Goal: Task Accomplishment & Management: Complete application form

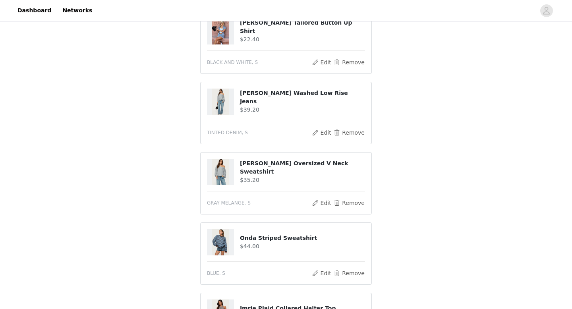
scroll to position [263, 0]
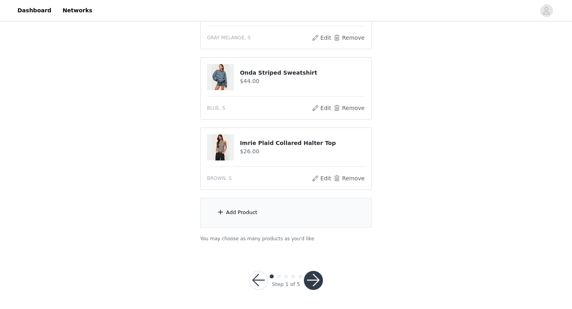
click at [232, 216] on div "Add Product" at bounding box center [286, 213] width 172 height 30
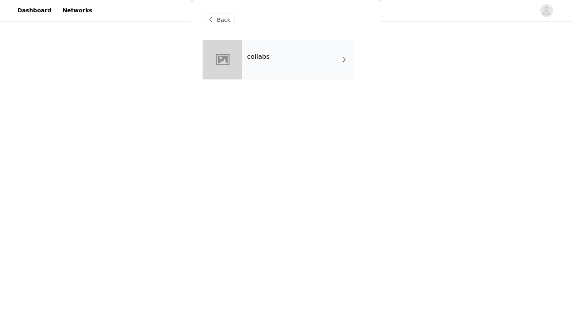
click at [231, 50] on div at bounding box center [223, 60] width 40 height 40
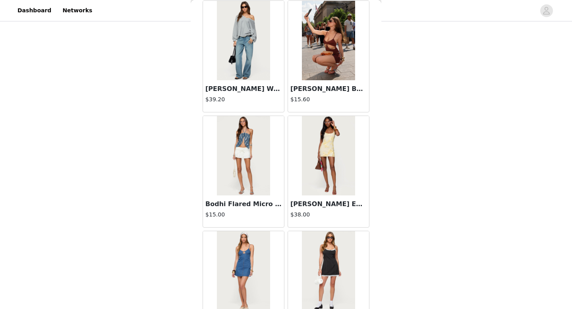
scroll to position [906, 0]
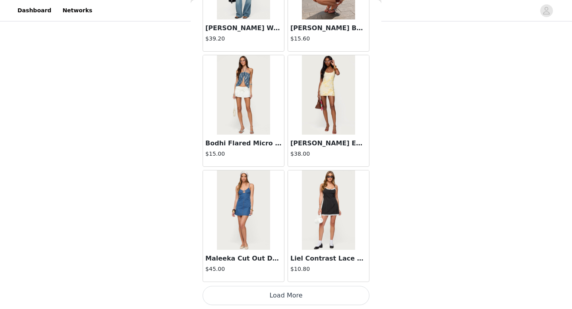
click at [311, 294] on button "Load More" at bounding box center [286, 295] width 167 height 19
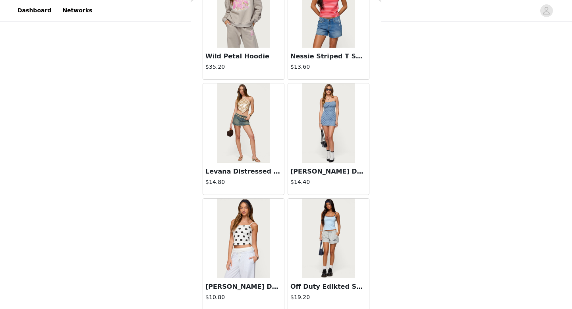
scroll to position [2058, 0]
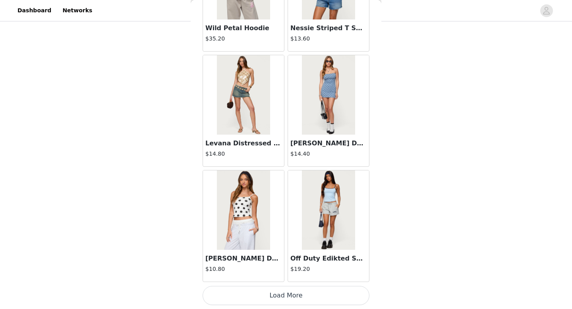
click at [322, 294] on button "Load More" at bounding box center [286, 295] width 167 height 19
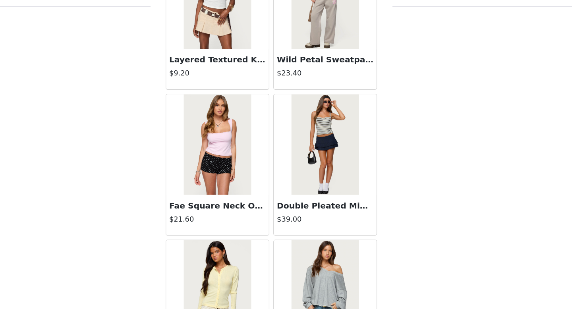
scroll to position [3210, 0]
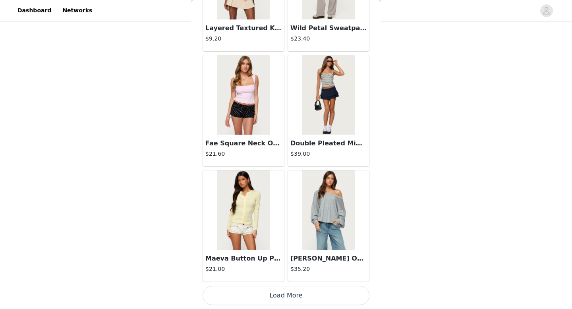
click at [300, 296] on button "Load More" at bounding box center [286, 295] width 167 height 19
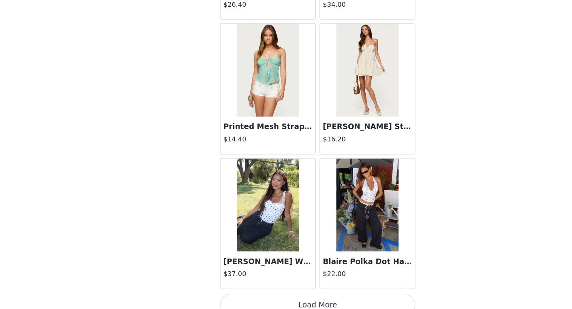
scroll to position [4361, 0]
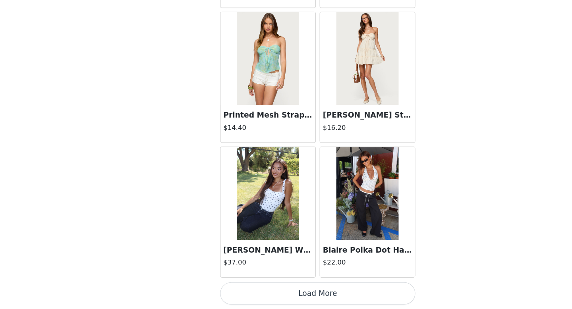
click at [325, 302] on button "Load More" at bounding box center [286, 295] width 167 height 19
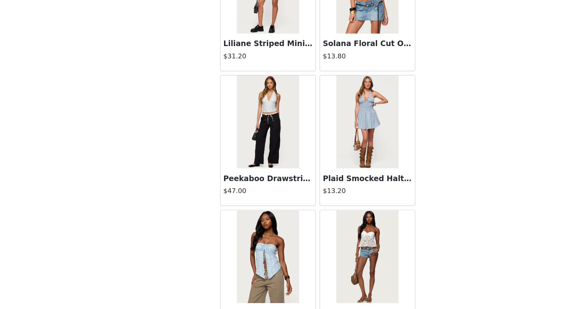
scroll to position [5006, 0]
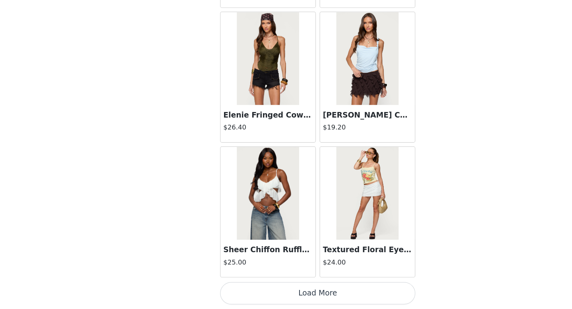
click at [310, 298] on button "Load More" at bounding box center [286, 295] width 167 height 19
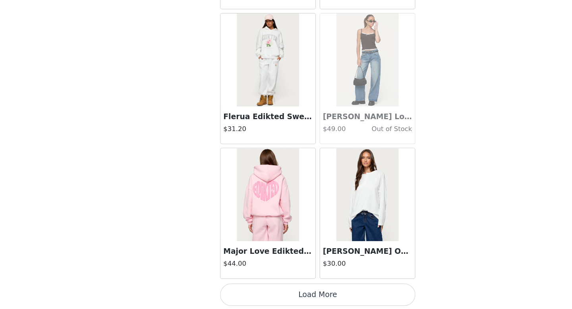
scroll to position [263, 0]
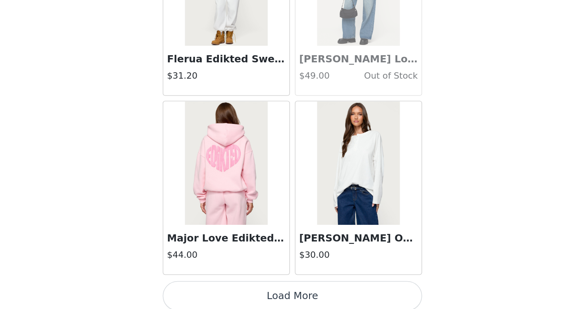
click at [322, 301] on button "Load More" at bounding box center [286, 296] width 167 height 19
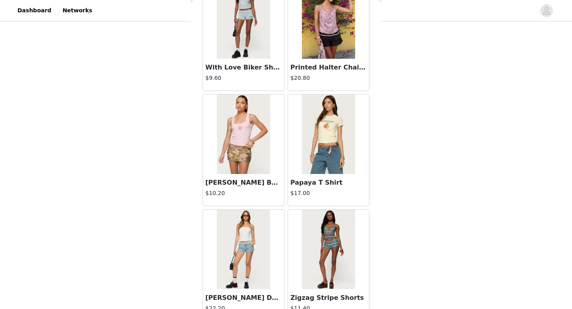
scroll to position [7816, 0]
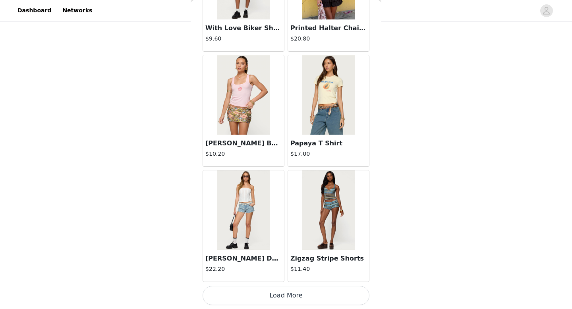
click at [300, 300] on button "Load More" at bounding box center [286, 295] width 167 height 19
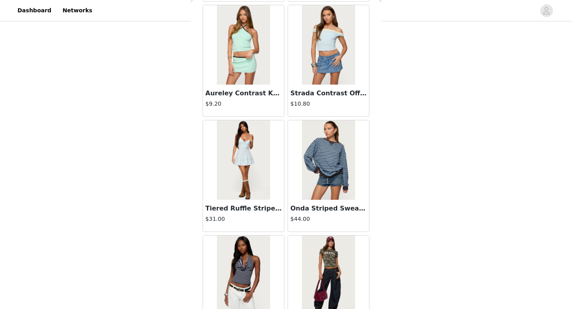
scroll to position [8968, 0]
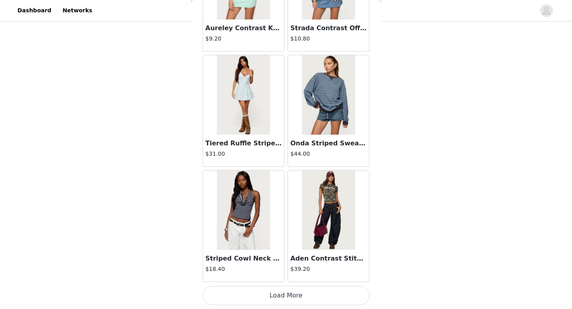
click at [305, 300] on button "Load More" at bounding box center [286, 295] width 167 height 19
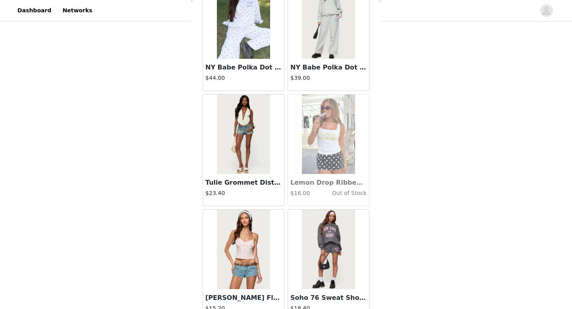
scroll to position [10120, 0]
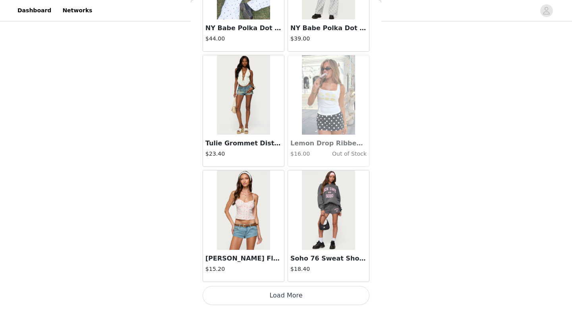
click at [315, 289] on button "Load More" at bounding box center [286, 295] width 167 height 19
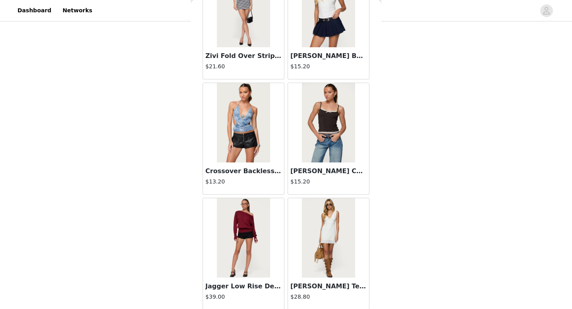
scroll to position [11271, 0]
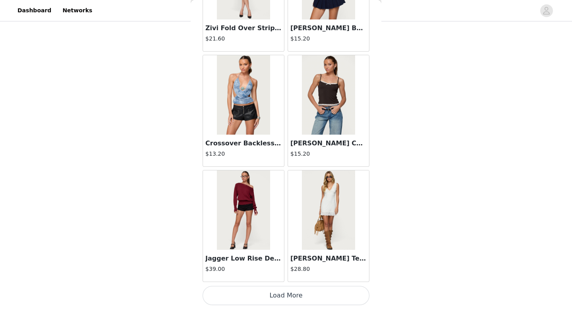
click at [293, 298] on button "Load More" at bounding box center [286, 295] width 167 height 19
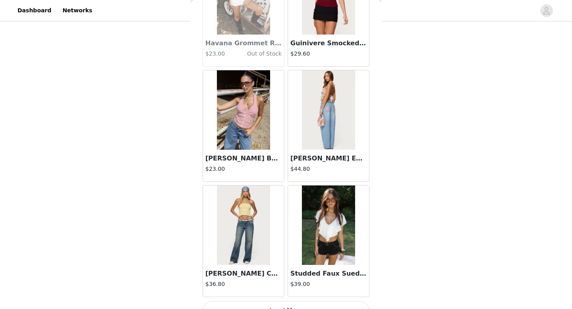
scroll to position [12423, 0]
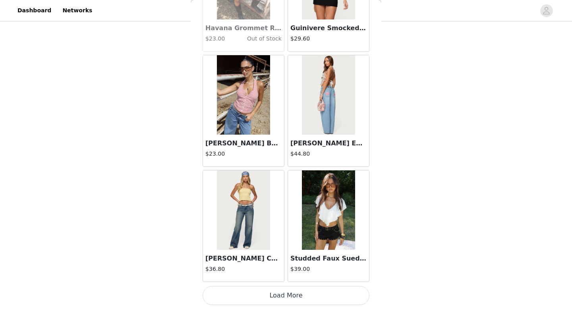
click at [287, 298] on button "Load More" at bounding box center [286, 295] width 167 height 19
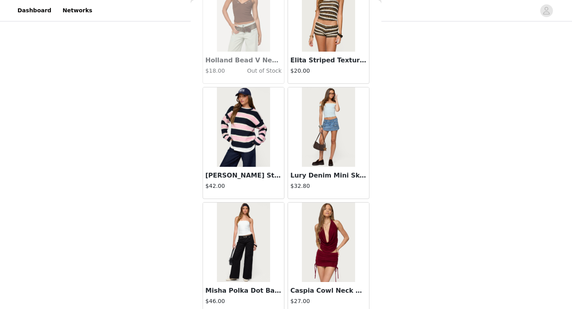
scroll to position [13575, 0]
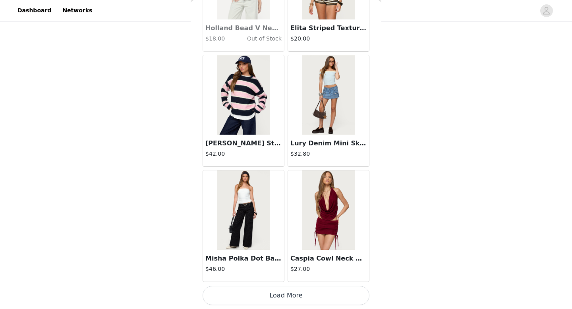
click at [287, 298] on button "Load More" at bounding box center [286, 295] width 167 height 19
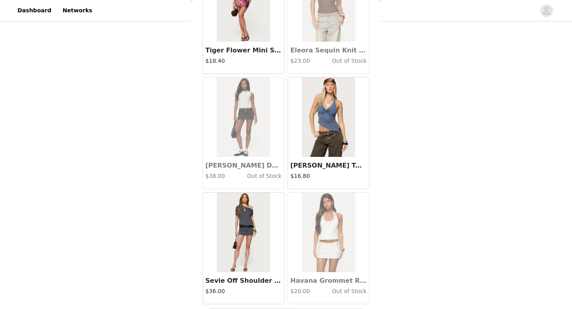
scroll to position [14726, 0]
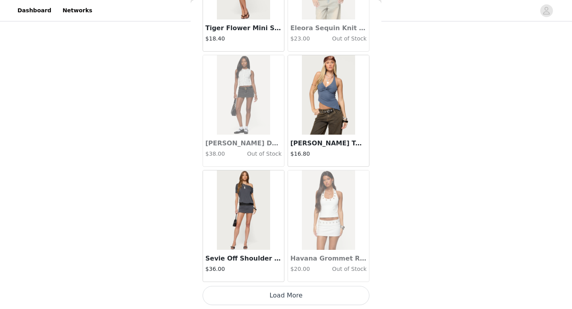
click at [287, 298] on button "Load More" at bounding box center [286, 295] width 167 height 19
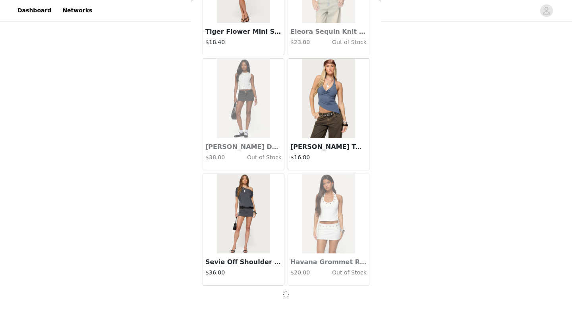
scroll to position [14723, 0]
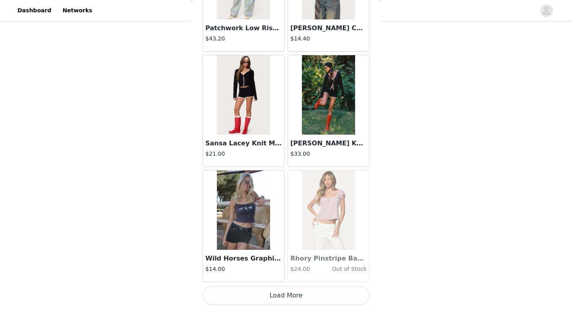
click at [287, 298] on button "Load More" at bounding box center [286, 295] width 167 height 19
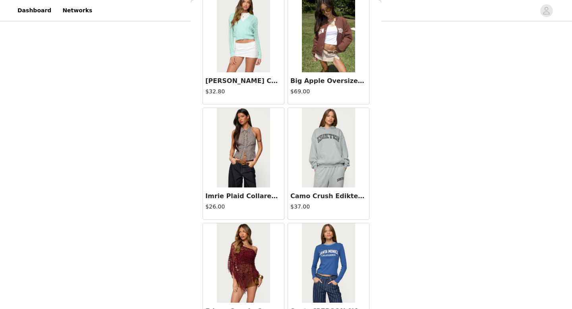
scroll to position [17030, 0]
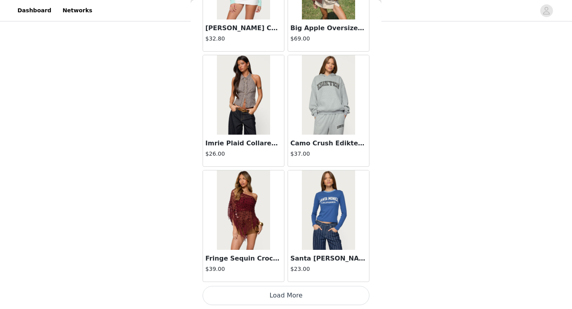
click at [292, 298] on button "Load More" at bounding box center [286, 295] width 167 height 19
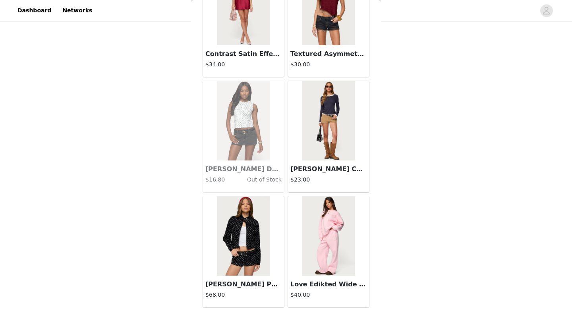
scroll to position [18182, 0]
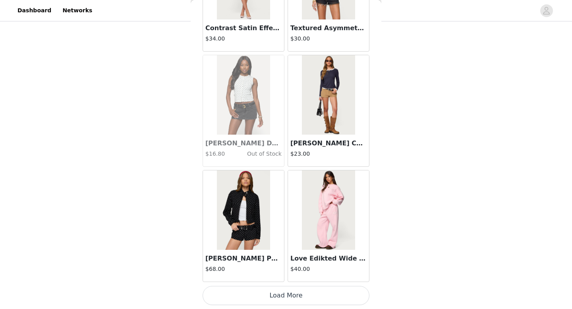
click at [293, 295] on button "Load More" at bounding box center [286, 295] width 167 height 19
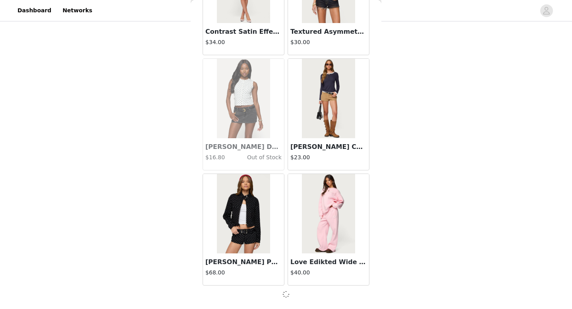
scroll to position [18178, 0]
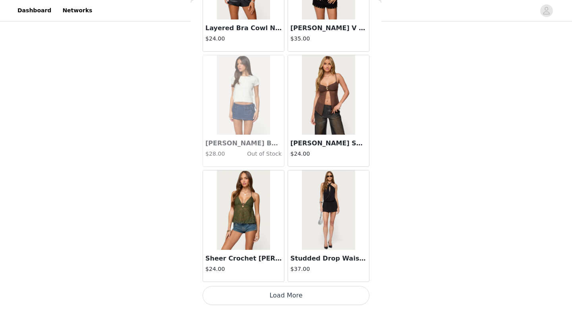
click at [293, 295] on button "Load More" at bounding box center [286, 295] width 167 height 19
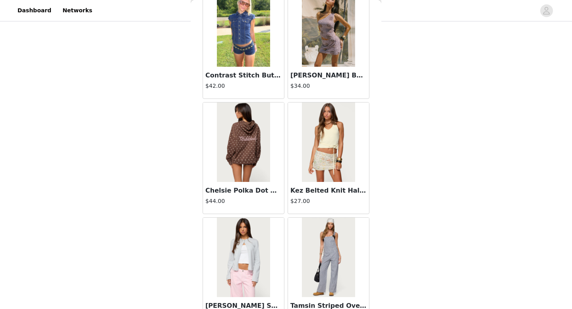
scroll to position [20485, 0]
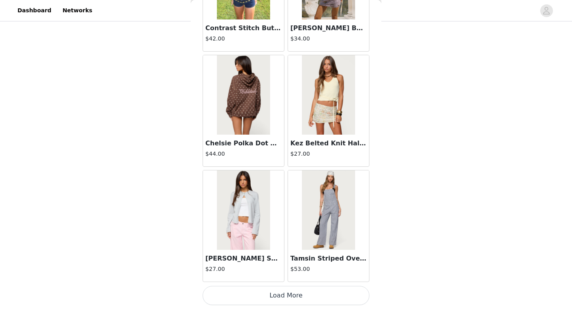
click at [317, 235] on img at bounding box center [328, 209] width 53 height 79
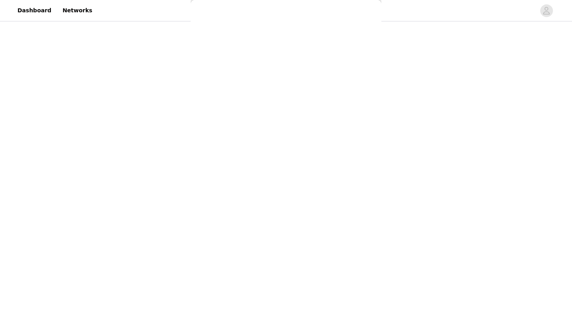
scroll to position [0, 0]
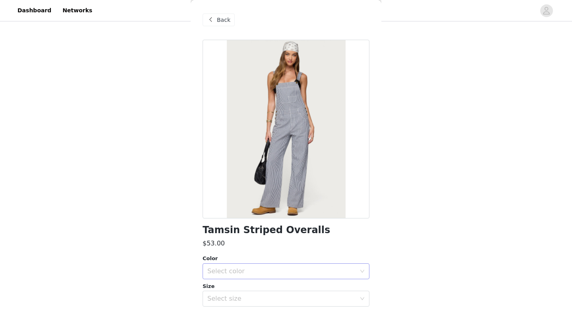
click at [286, 269] on div "Select color" at bounding box center [281, 271] width 149 height 8
click at [268, 288] on li "NAVY AND WHITE" at bounding box center [286, 288] width 167 height 13
click at [264, 301] on div "Select size" at bounding box center [281, 299] width 149 height 8
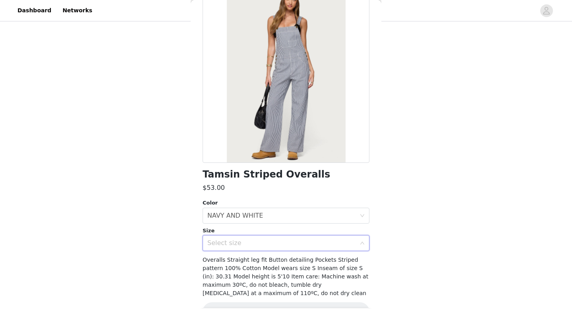
scroll to position [77, 0]
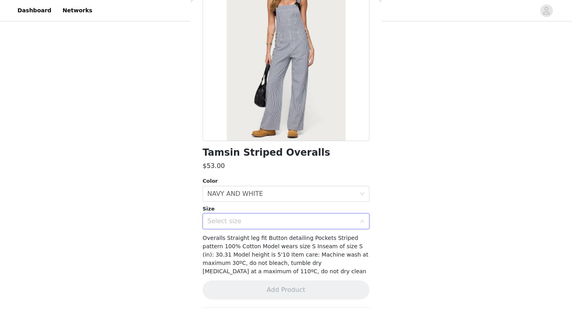
click at [264, 222] on div "Select size" at bounding box center [281, 221] width 149 height 8
click at [291, 220] on div "Select size" at bounding box center [281, 221] width 149 height 8
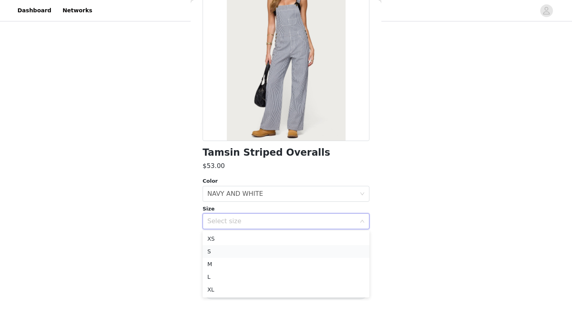
click at [265, 251] on li "S" at bounding box center [286, 251] width 167 height 13
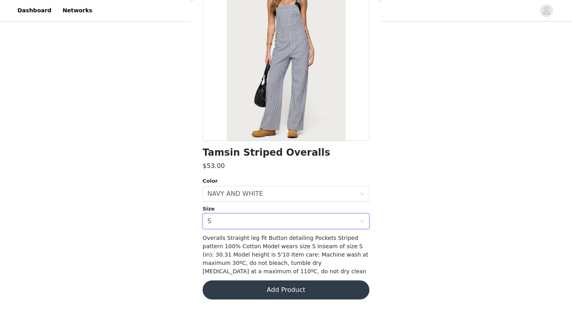
click at [283, 294] on button "Add Product" at bounding box center [286, 289] width 167 height 19
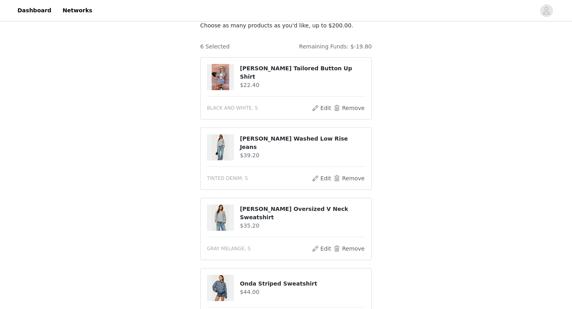
scroll to position [1, 0]
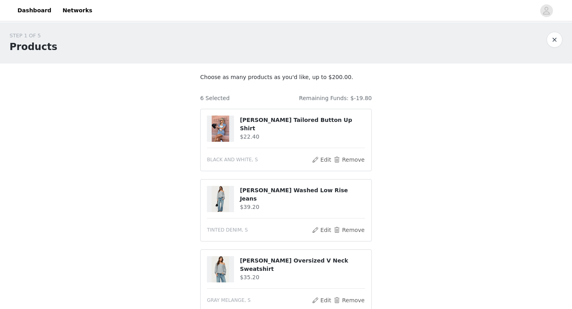
click at [221, 126] on img at bounding box center [220, 129] width 17 height 26
click at [274, 126] on h4 "[PERSON_NAME] Tailored Button Up Shirt" at bounding box center [302, 124] width 125 height 17
click at [319, 162] on button "Edit" at bounding box center [321, 160] width 20 height 10
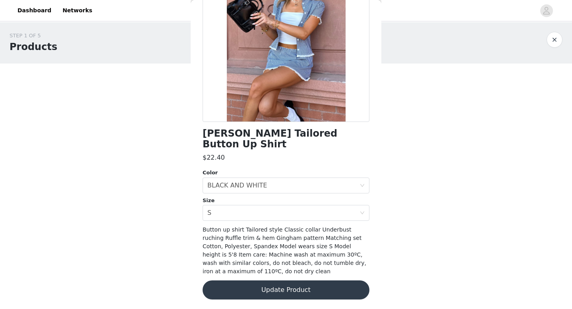
scroll to position [0, 0]
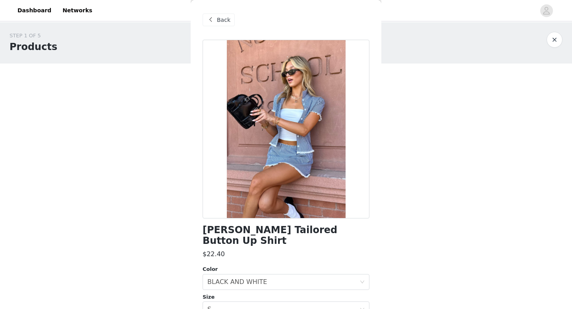
click at [221, 19] on span "Back" at bounding box center [224, 20] width 14 height 8
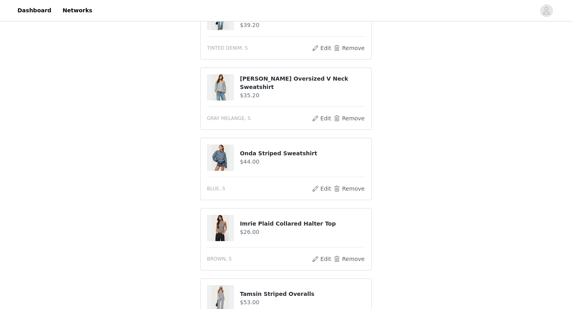
scroll to position [195, 0]
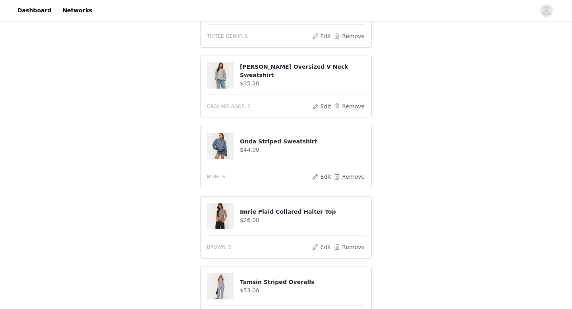
click at [216, 214] on img at bounding box center [220, 216] width 17 height 26
click at [232, 212] on div at bounding box center [220, 216] width 27 height 26
click at [260, 212] on h4 "Imrie Plaid Collared Halter Top" at bounding box center [302, 212] width 125 height 8
click at [221, 212] on img at bounding box center [220, 216] width 17 height 26
click at [319, 243] on button "Edit" at bounding box center [321, 247] width 20 height 10
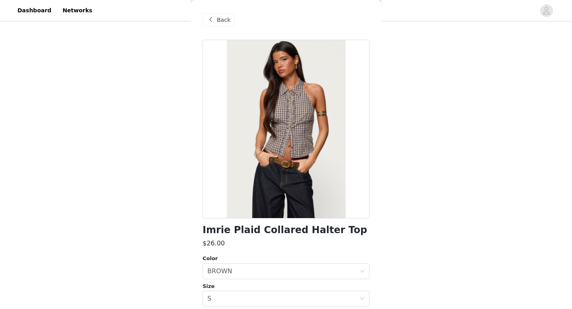
click at [216, 19] on div "Back" at bounding box center [219, 20] width 32 height 13
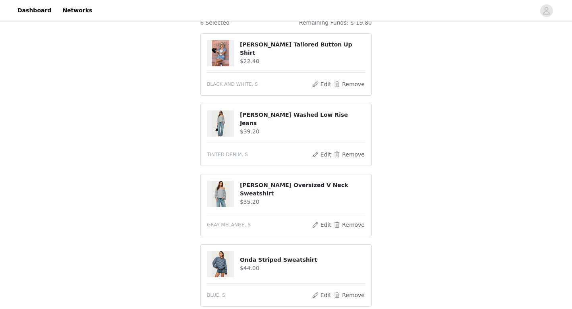
scroll to position [23, 0]
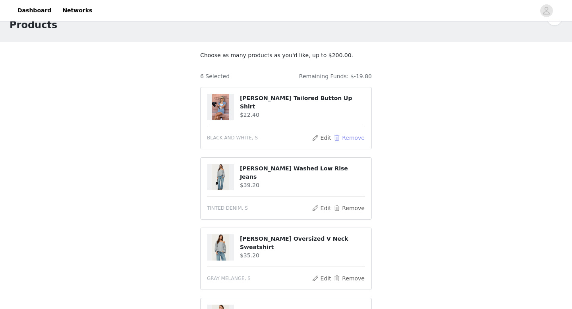
click at [347, 136] on button "Remove" at bounding box center [349, 138] width 32 height 10
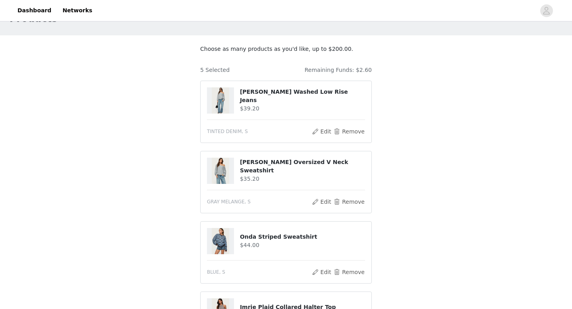
scroll to position [0, 0]
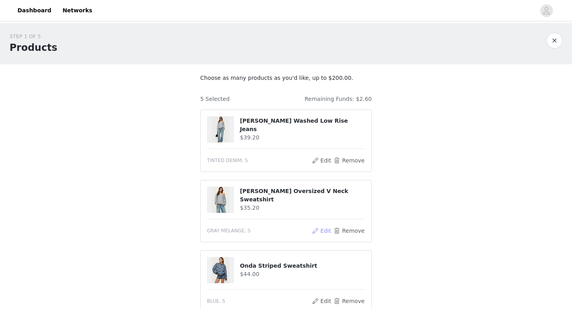
click at [321, 233] on button "Edit" at bounding box center [321, 231] width 20 height 10
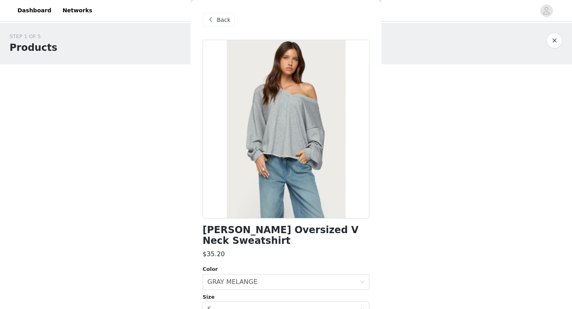
click at [222, 21] on span "Back" at bounding box center [224, 20] width 14 height 8
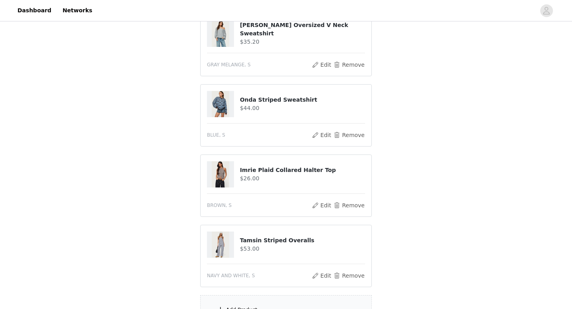
scroll to position [261, 0]
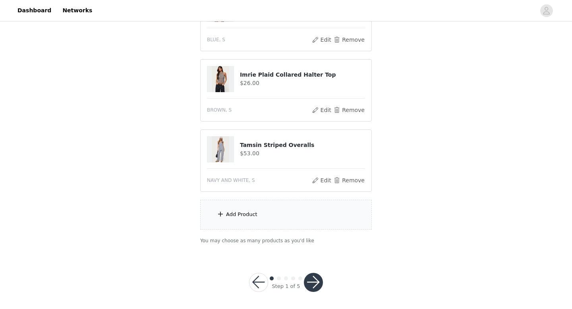
click at [311, 284] on button "button" at bounding box center [313, 282] width 19 height 19
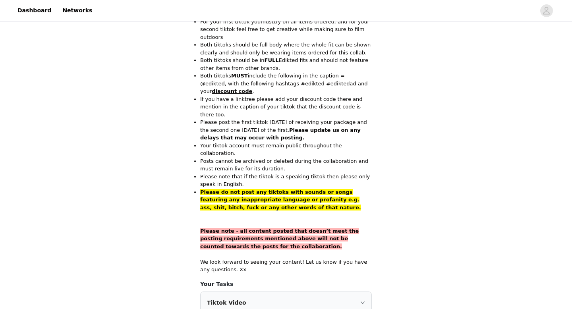
scroll to position [550, 0]
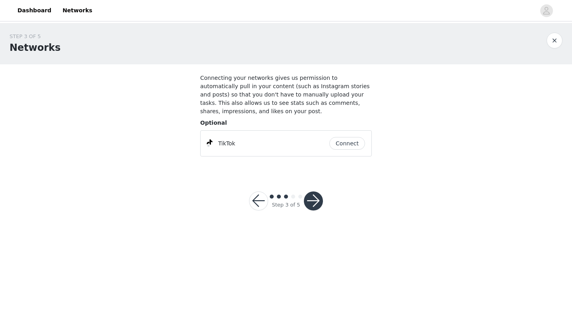
click at [308, 199] on button "button" at bounding box center [313, 200] width 19 height 19
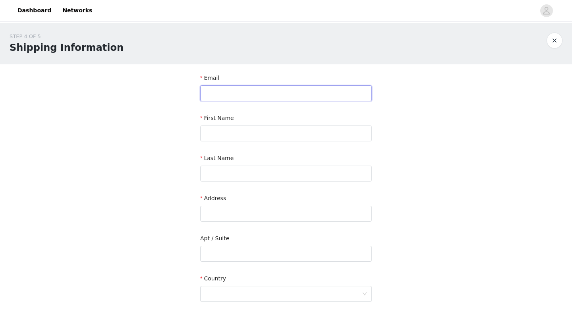
click at [286, 95] on input "text" at bounding box center [286, 93] width 172 height 16
type input "[PERSON_NAME][EMAIL_ADDRESS][PERSON_NAME][DOMAIN_NAME]"
type input "[PERSON_NAME]"
type input "seurynck"
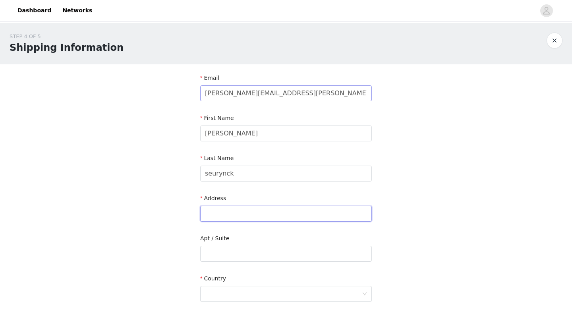
type input "[STREET_ADDRESS]"
type input "De Haan"
type input "8420"
type input "0493705868"
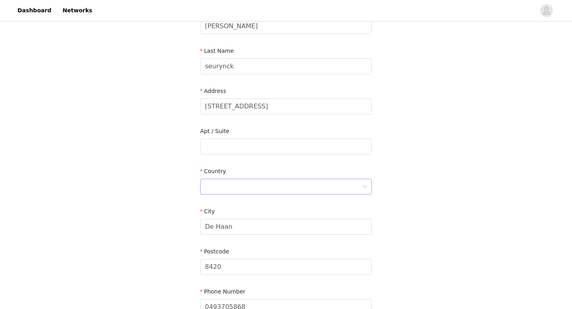
scroll to position [192, 0]
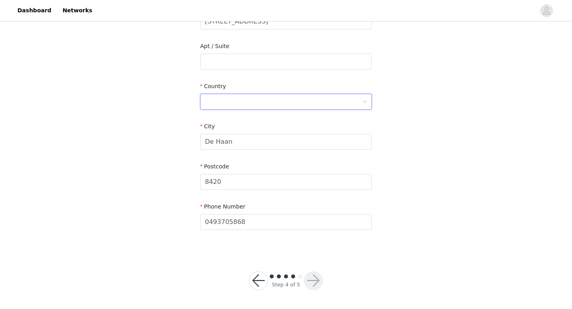
click at [304, 106] on div at bounding box center [283, 101] width 157 height 15
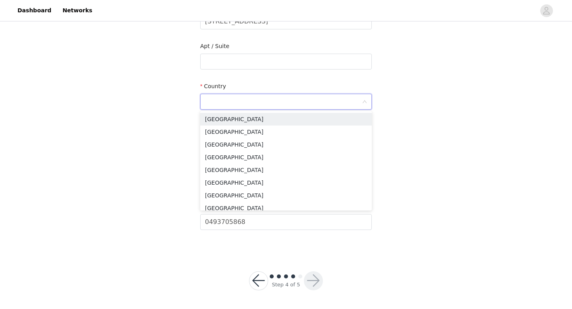
click at [288, 95] on input at bounding box center [283, 101] width 157 height 15
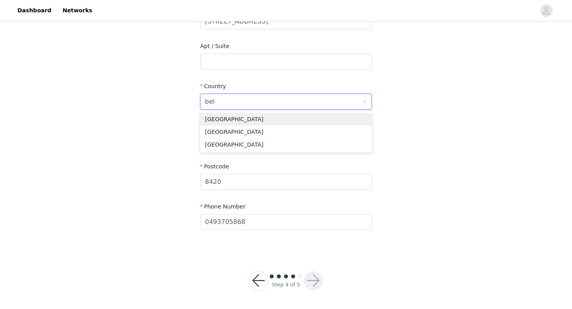
type input "belg"
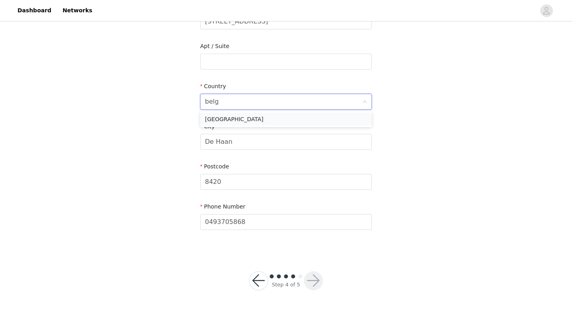
click at [286, 118] on li "[GEOGRAPHIC_DATA]" at bounding box center [286, 119] width 172 height 13
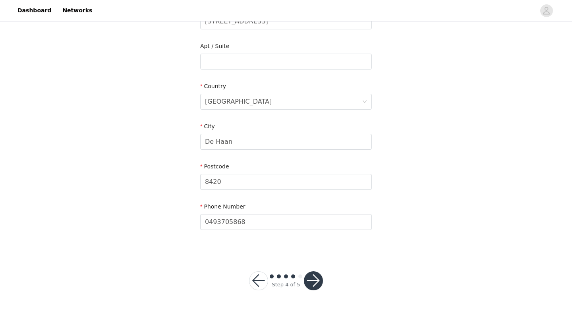
click at [314, 282] on button "button" at bounding box center [313, 280] width 19 height 19
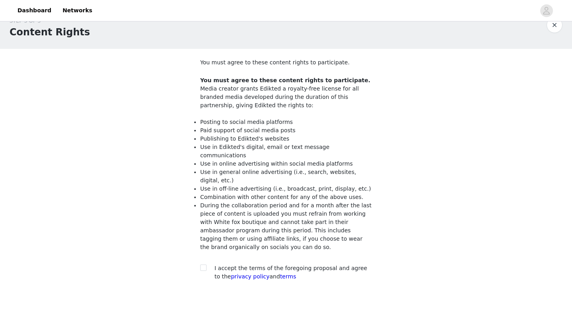
scroll to position [17, 0]
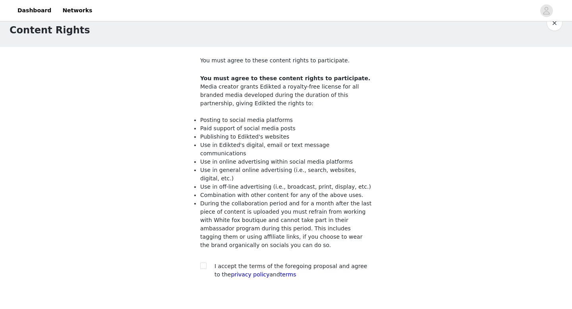
click at [207, 262] on div at bounding box center [205, 266] width 11 height 8
click at [202, 263] on input "checkbox" at bounding box center [203, 266] width 6 height 6
checkbox input "true"
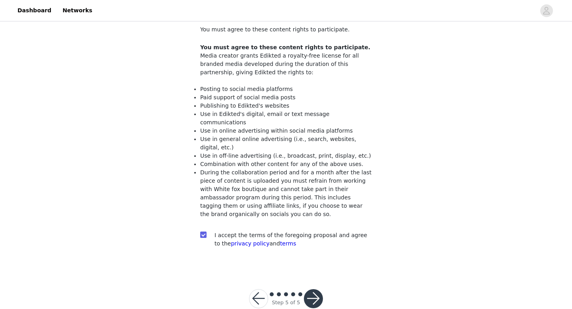
scroll to position [50, 0]
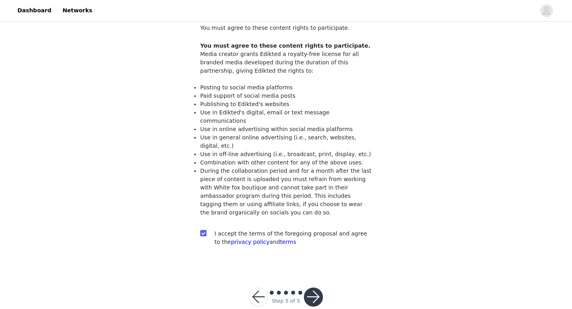
click at [316, 288] on button "button" at bounding box center [313, 297] width 19 height 19
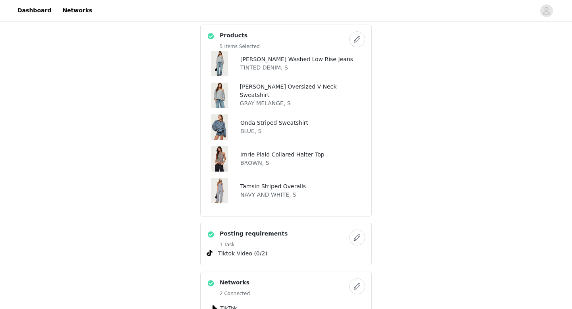
scroll to position [313, 0]
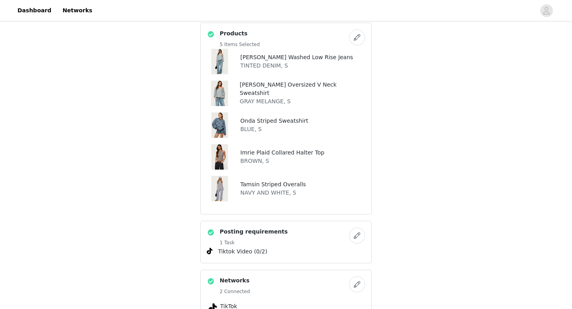
click at [222, 157] on img at bounding box center [219, 156] width 17 height 25
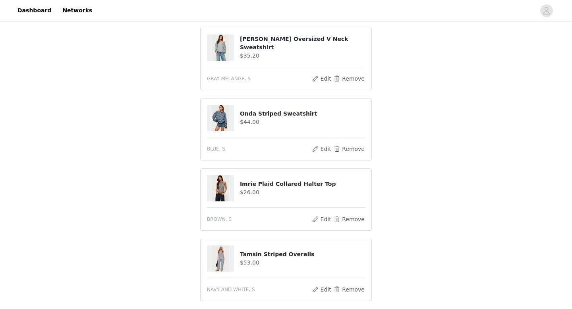
scroll to position [253, 0]
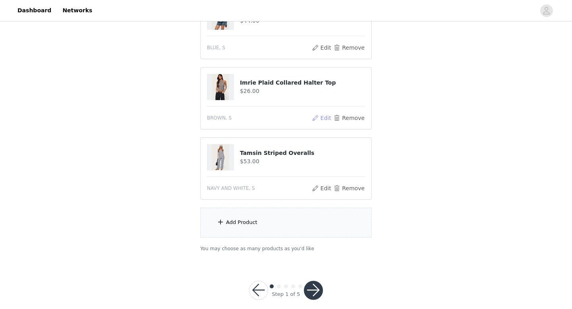
click at [326, 118] on button "Edit" at bounding box center [321, 118] width 20 height 10
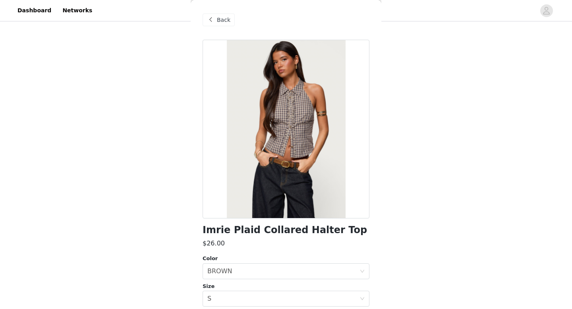
click at [226, 16] on span "Back" at bounding box center [224, 20] width 14 height 8
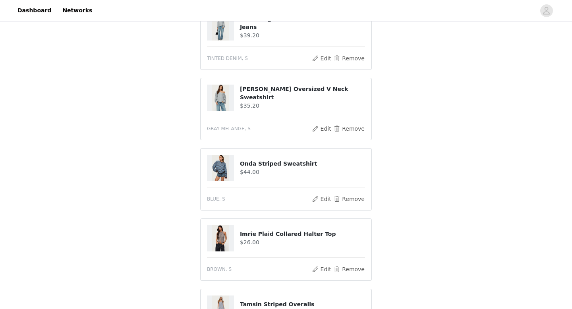
scroll to position [77, 0]
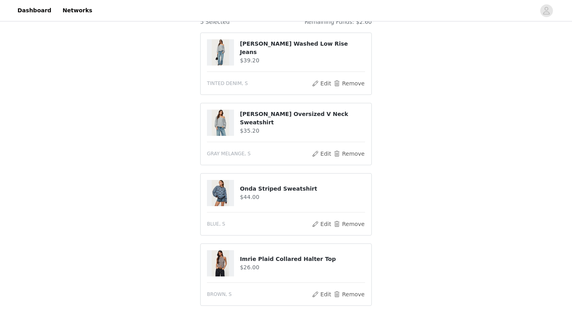
click at [222, 193] on img at bounding box center [220, 193] width 17 height 26
click at [321, 224] on button "Edit" at bounding box center [321, 224] width 20 height 10
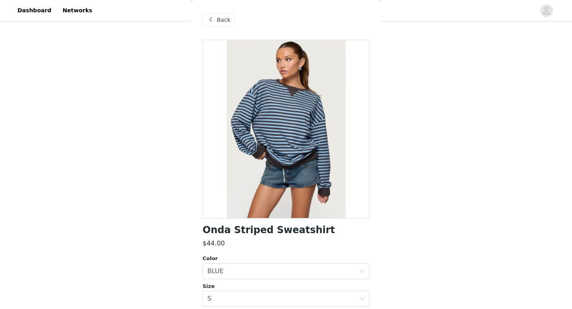
click at [214, 19] on span at bounding box center [211, 20] width 10 height 10
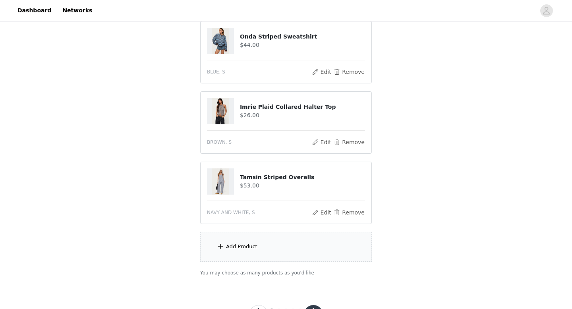
scroll to position [263, 0]
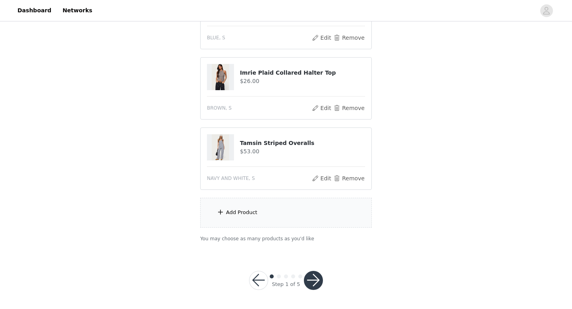
click at [253, 215] on div "Add Product" at bounding box center [241, 212] width 31 height 8
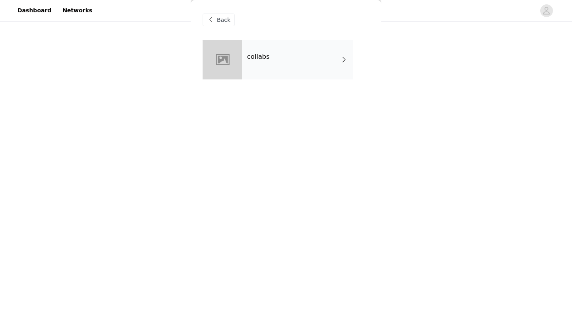
click at [246, 76] on div "collabs" at bounding box center [297, 60] width 110 height 40
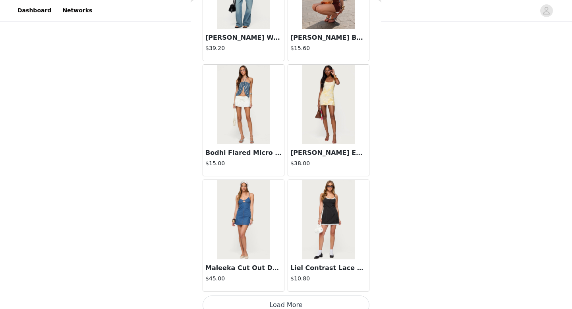
scroll to position [906, 0]
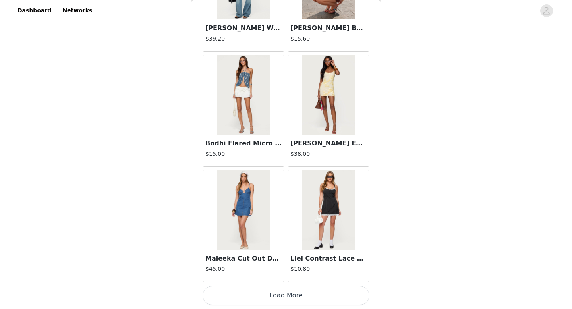
click at [293, 293] on button "Load More" at bounding box center [286, 295] width 167 height 19
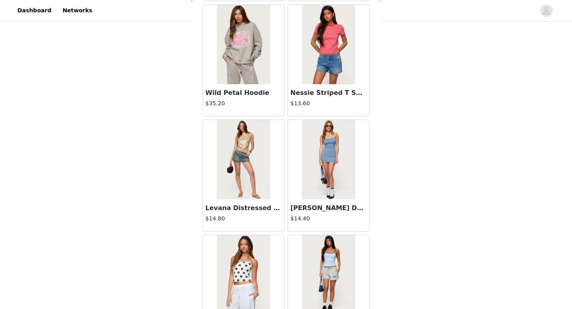
scroll to position [2058, 0]
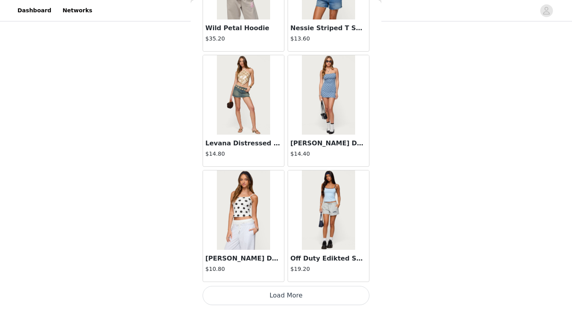
click at [305, 297] on button "Load More" at bounding box center [286, 295] width 167 height 19
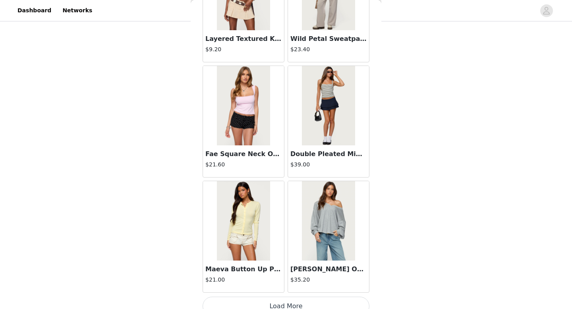
scroll to position [3210, 0]
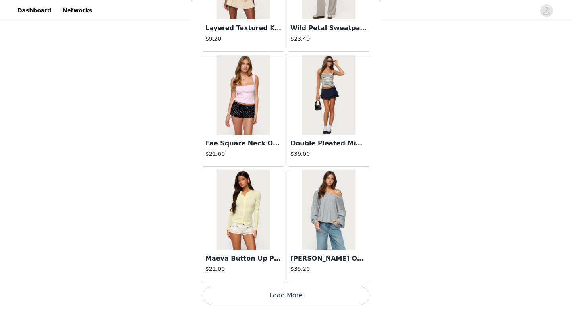
click at [315, 302] on button "Load More" at bounding box center [286, 295] width 167 height 19
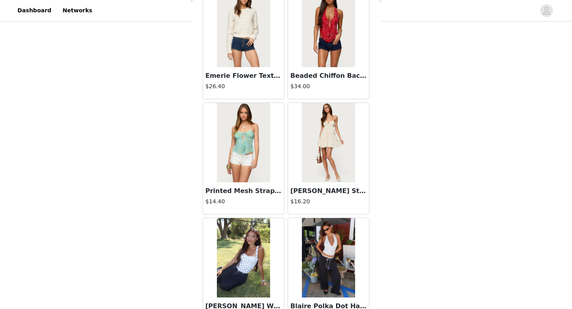
scroll to position [4361, 0]
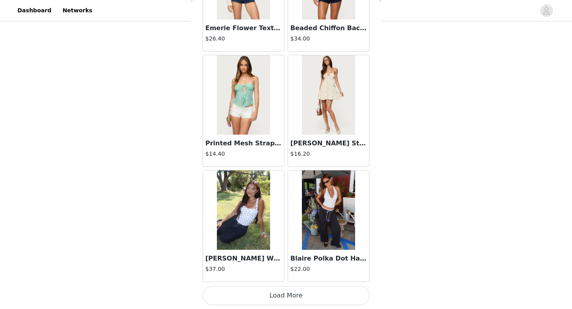
click at [295, 295] on button "Load More" at bounding box center [286, 295] width 167 height 19
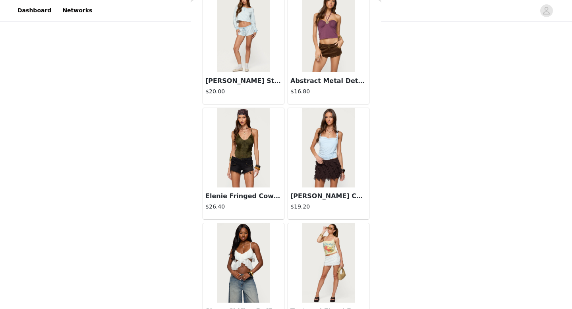
scroll to position [5513, 0]
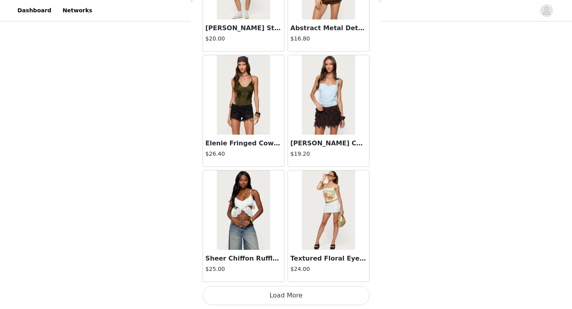
click at [316, 290] on button "Load More" at bounding box center [286, 295] width 167 height 19
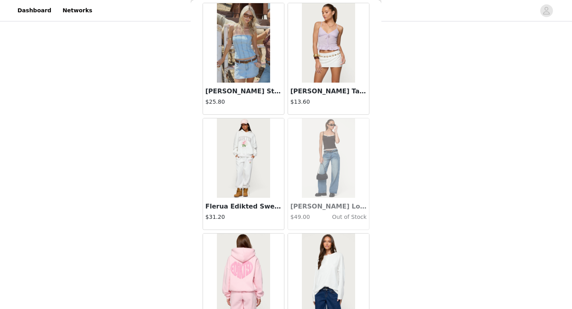
scroll to position [6665, 0]
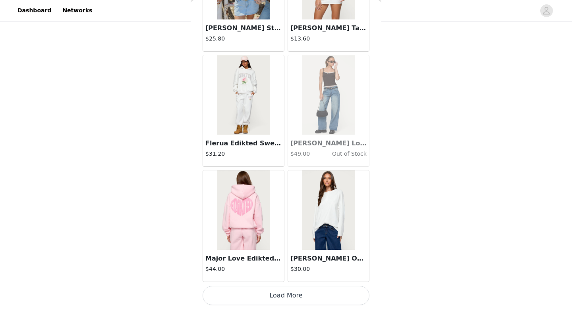
click at [298, 296] on button "Load More" at bounding box center [286, 295] width 167 height 19
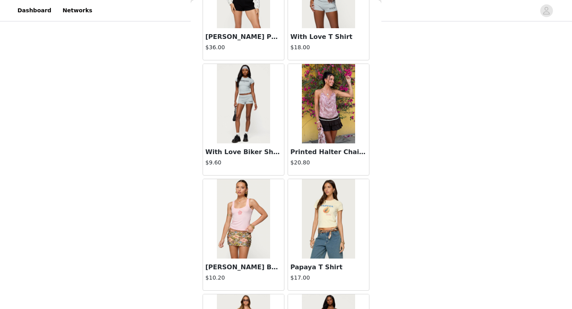
scroll to position [7816, 0]
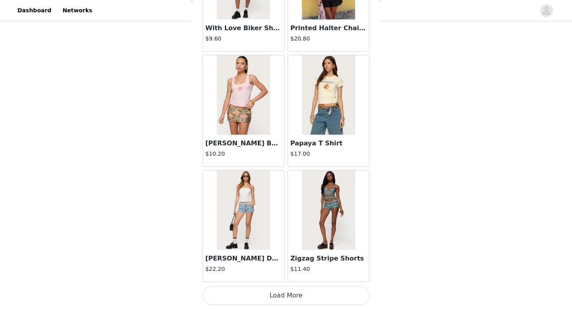
click at [299, 299] on button "Load More" at bounding box center [286, 295] width 167 height 19
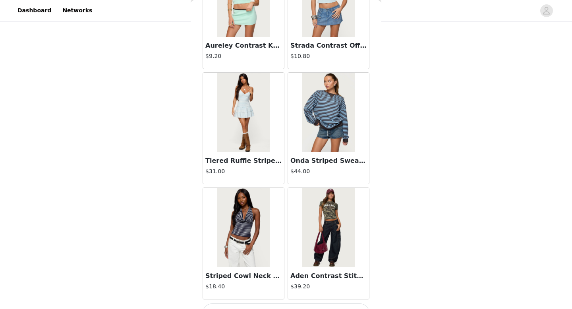
scroll to position [8968, 0]
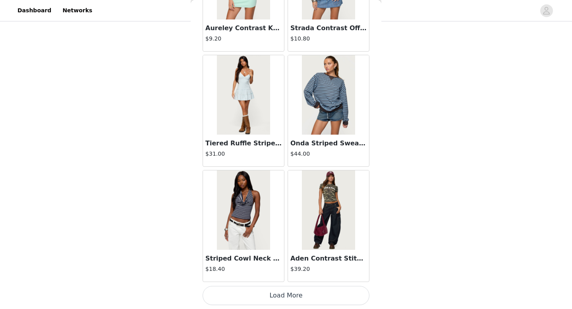
click at [301, 296] on button "Load More" at bounding box center [286, 295] width 167 height 19
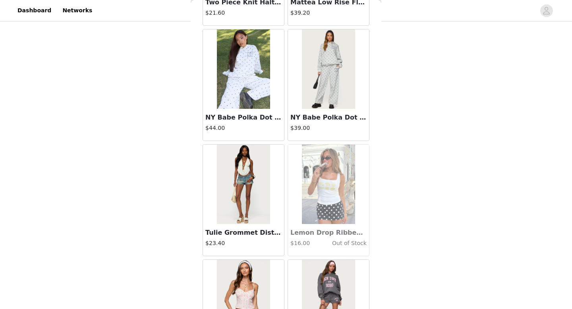
scroll to position [10120, 0]
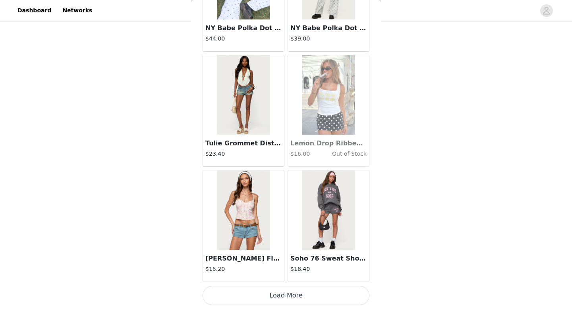
click at [285, 290] on button "Load More" at bounding box center [286, 295] width 167 height 19
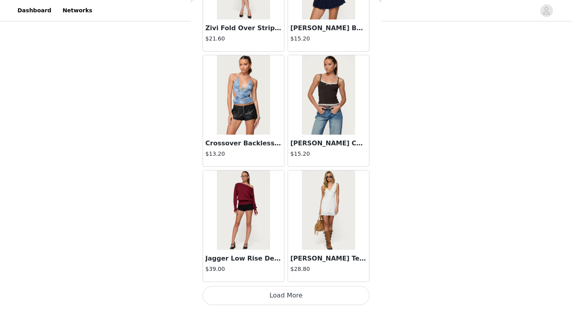
scroll to position [263, 0]
click at [283, 299] on button "Load More" at bounding box center [286, 295] width 167 height 19
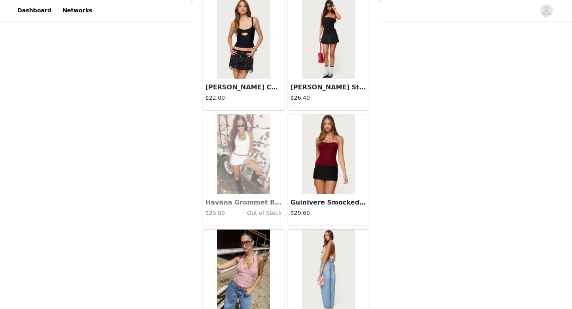
scroll to position [12423, 0]
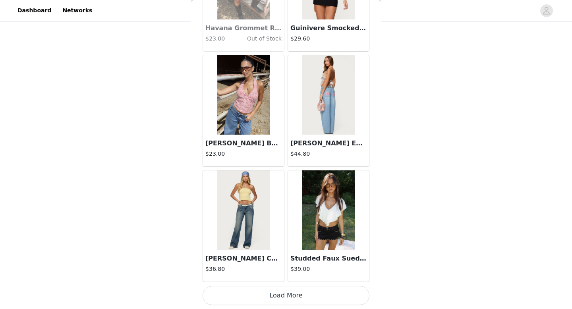
click at [286, 299] on button "Load More" at bounding box center [286, 295] width 167 height 19
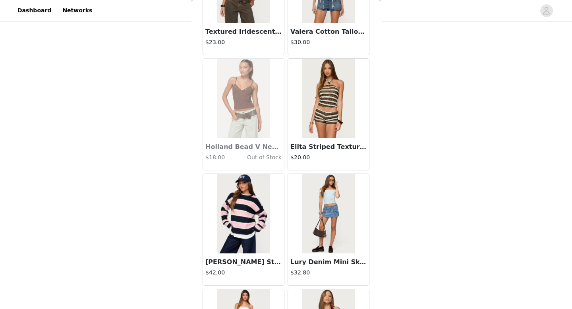
scroll to position [13575, 0]
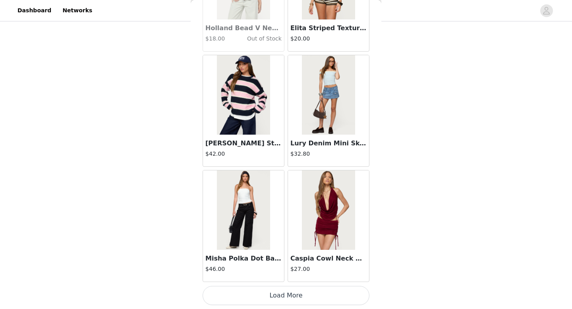
click at [257, 111] on img at bounding box center [243, 94] width 53 height 79
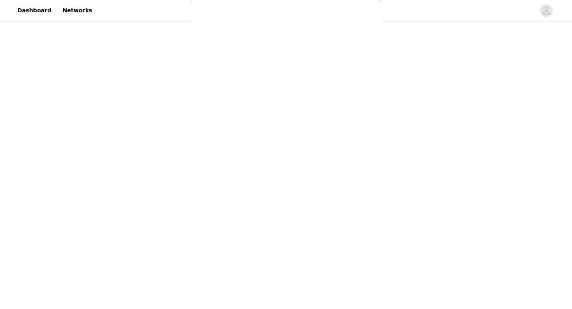
scroll to position [0, 0]
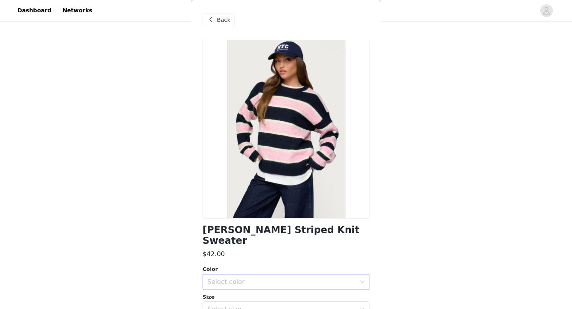
click at [268, 278] on div "Select color" at bounding box center [281, 282] width 149 height 8
click at [255, 286] on li "NAVY AND PINK" at bounding box center [286, 288] width 167 height 13
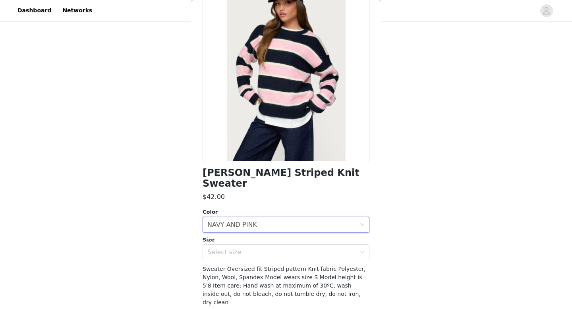
scroll to position [69, 0]
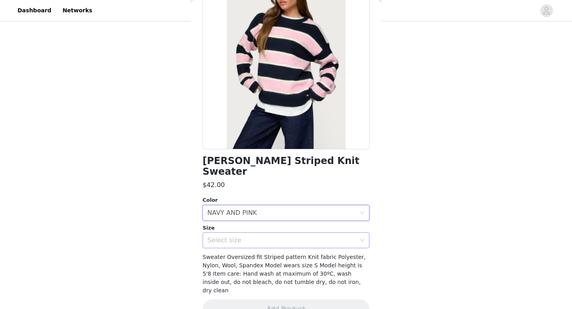
click at [264, 236] on div "Select size" at bounding box center [281, 240] width 149 height 8
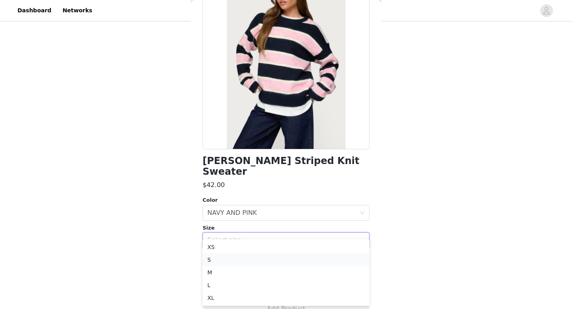
click at [253, 263] on li "S" at bounding box center [286, 259] width 167 height 13
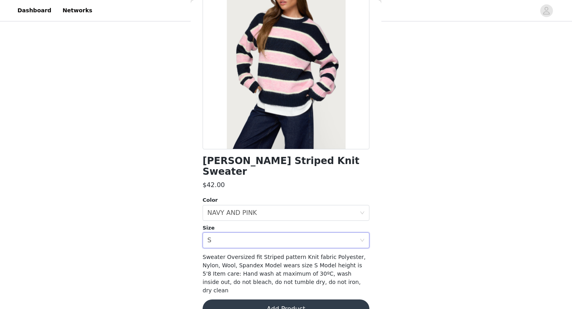
click at [270, 299] on button "Add Product" at bounding box center [286, 308] width 167 height 19
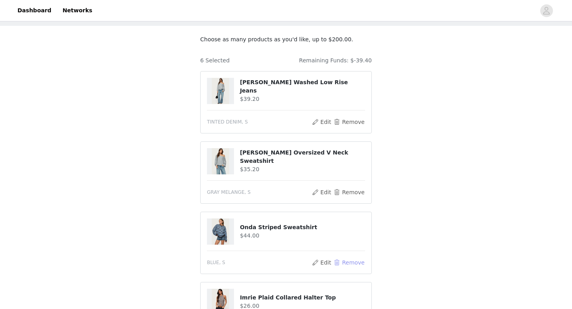
scroll to position [38, 0]
click at [344, 263] on button "Remove" at bounding box center [349, 263] width 32 height 10
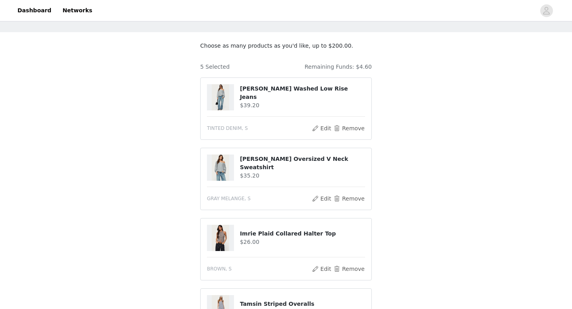
scroll to position [0, 0]
